Goal: Information Seeking & Learning: Learn about a topic

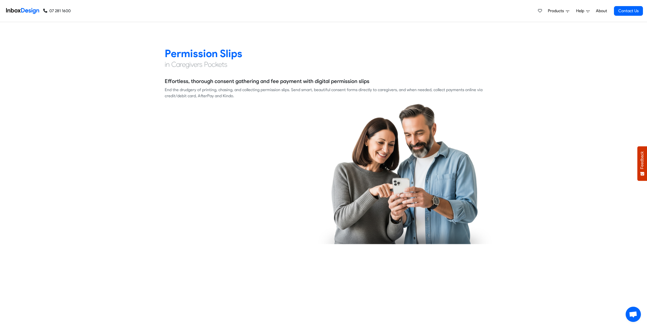
checkbox input "true"
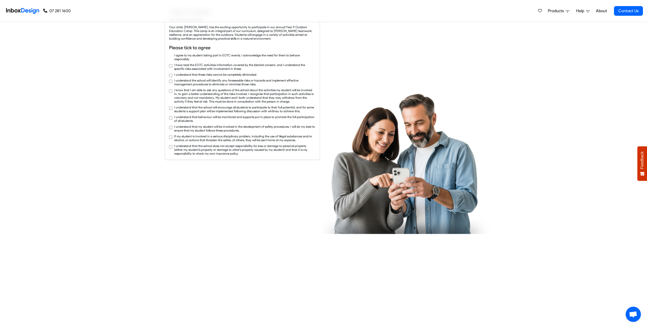
checkbox input "true"
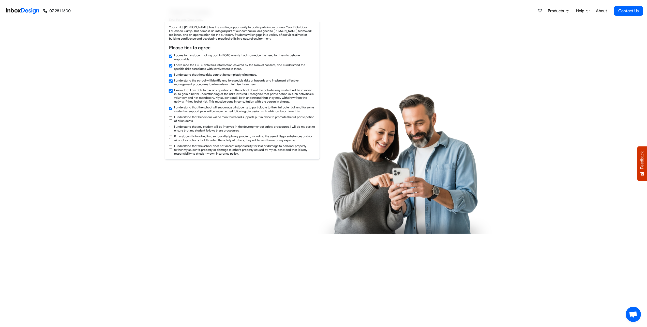
checkbox input "true"
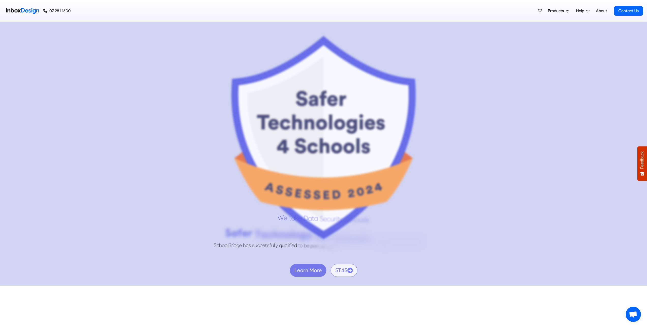
scroll to position [3297, 0]
